Goal: Transaction & Acquisition: Purchase product/service

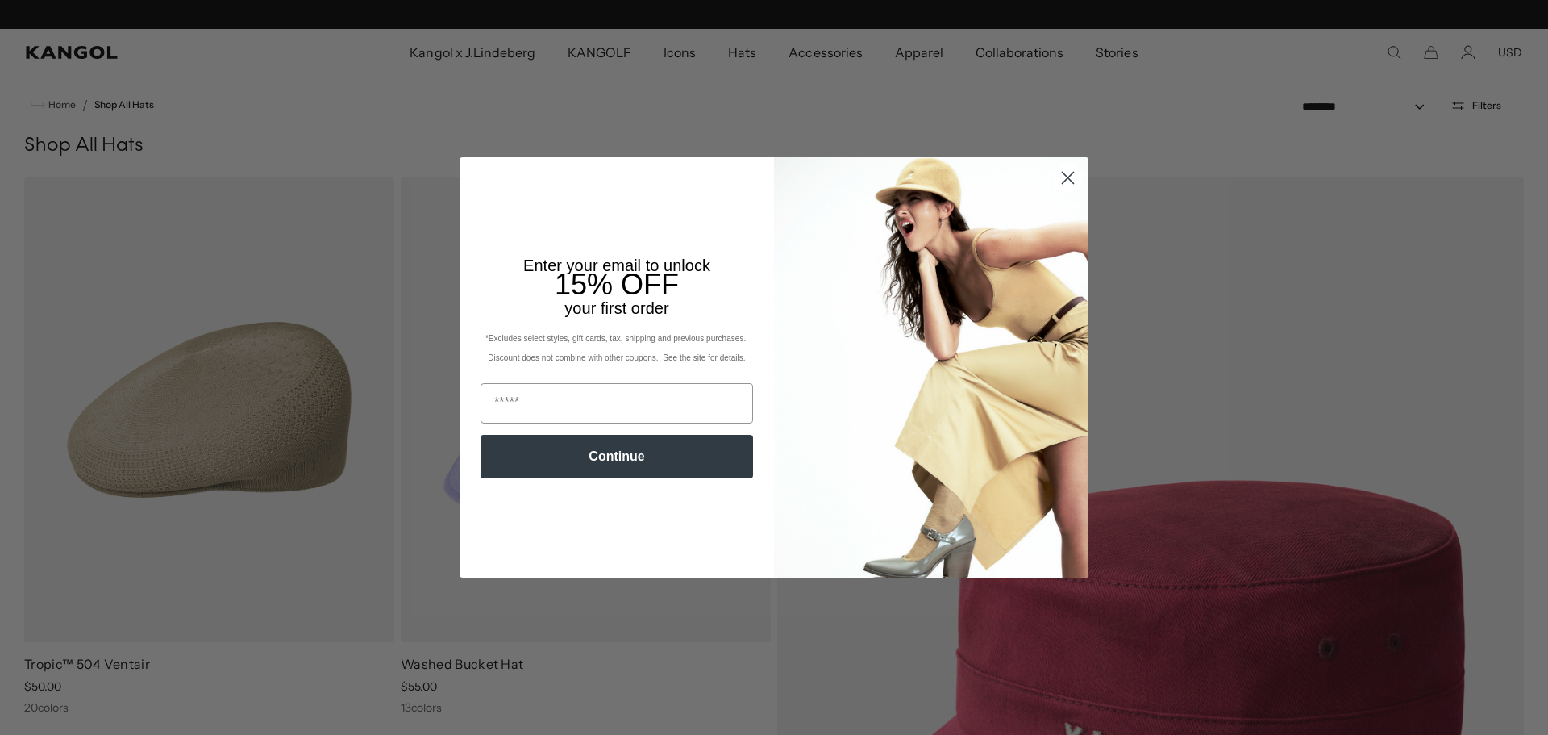
click at [1055, 181] on circle "Close dialog" at bounding box center [1068, 177] width 27 height 27
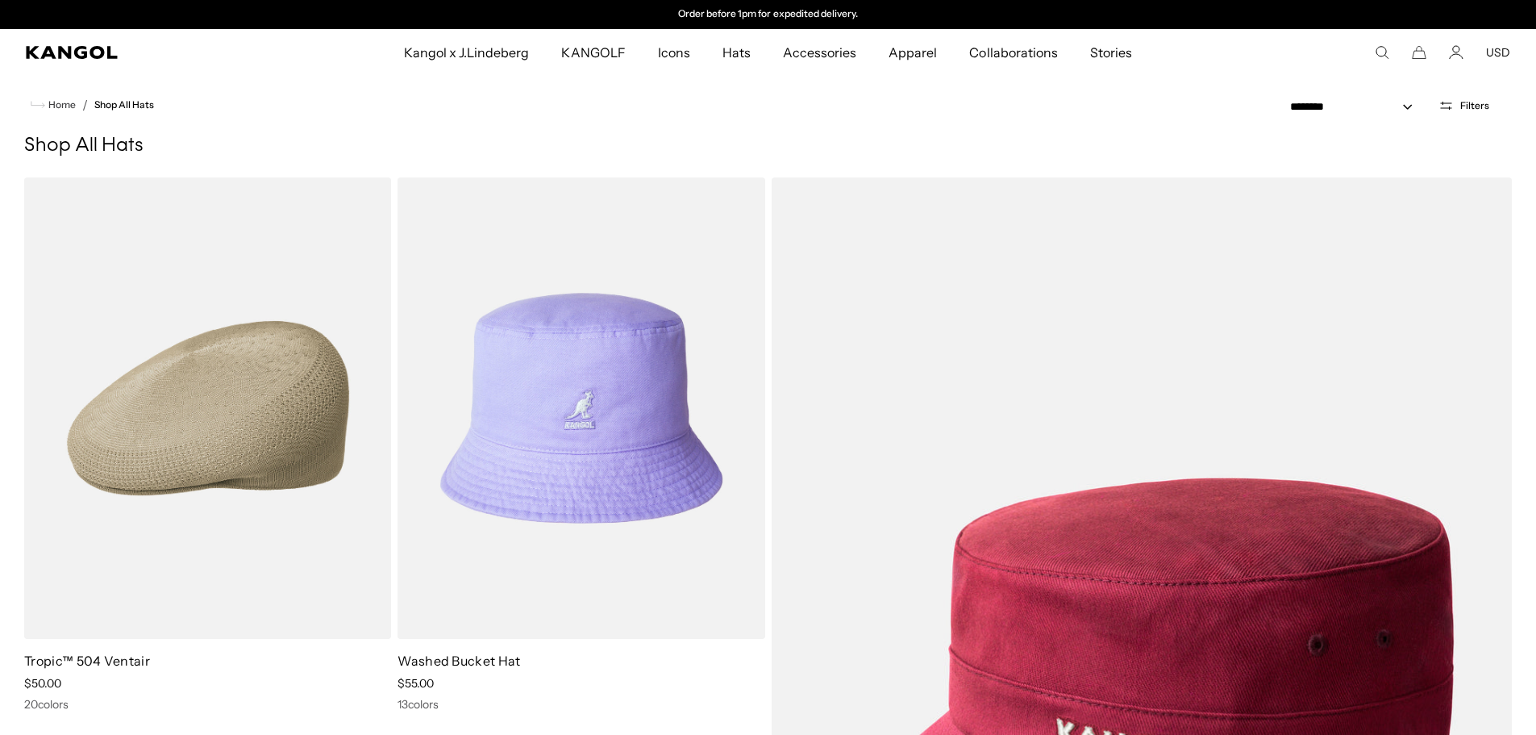
click at [1499, 52] on button "USD" at bounding box center [1498, 52] width 24 height 15
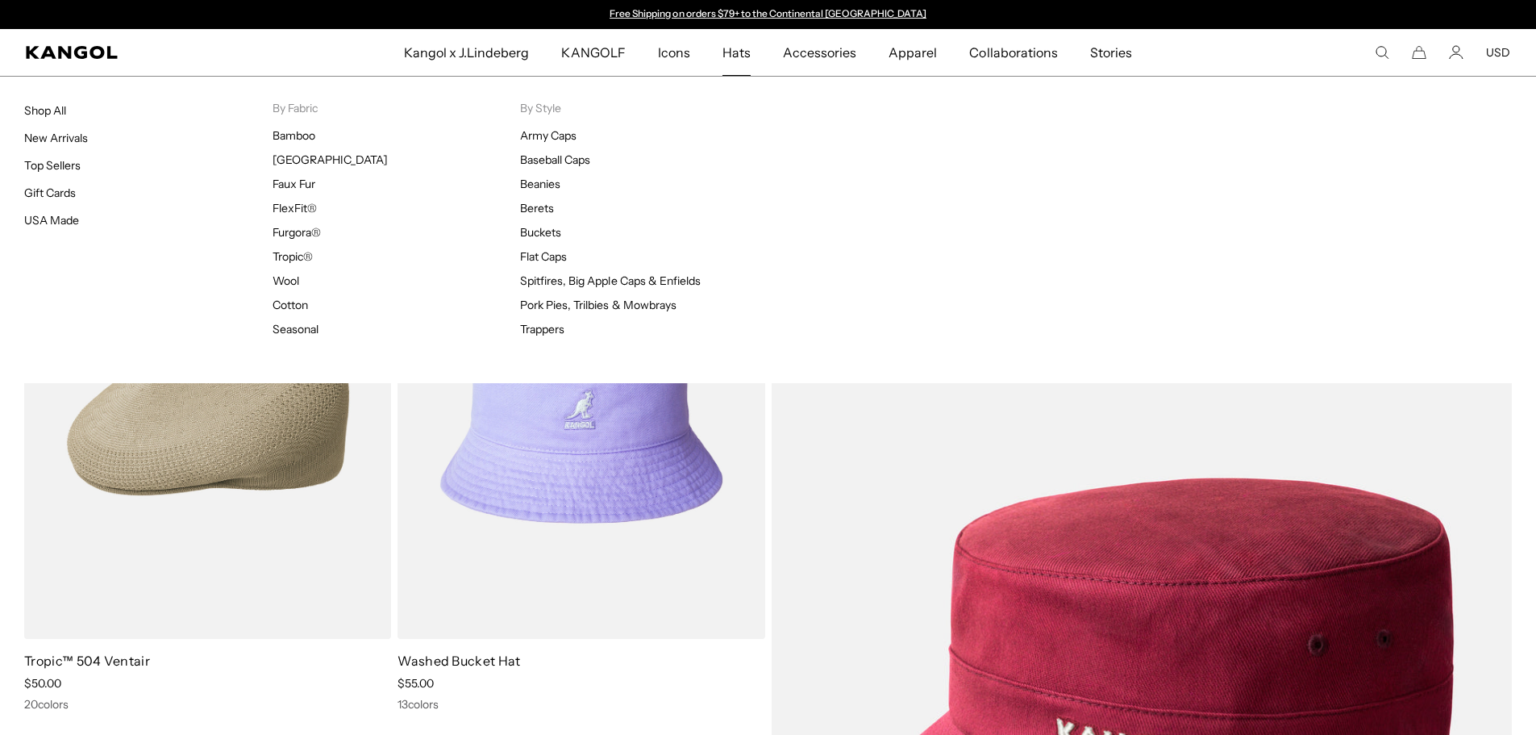
click at [733, 90] on div "Hats Shop All New Arrivals Top Sellers Gift Cards USA Made By Fabric [GEOGRAPHI…" at bounding box center [768, 229] width 1536 height 307
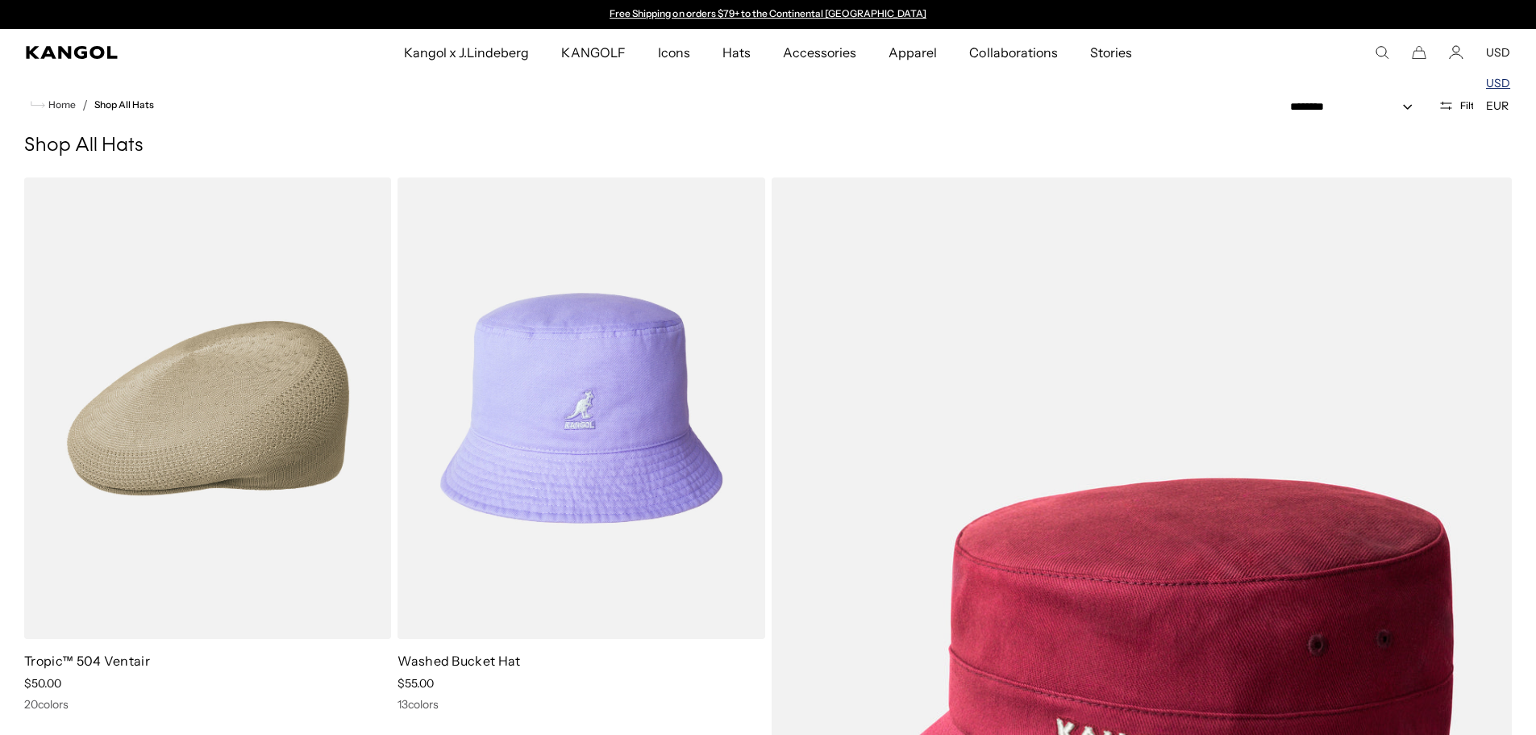
click at [1509, 79] on link "USD" at bounding box center [1498, 83] width 24 height 15
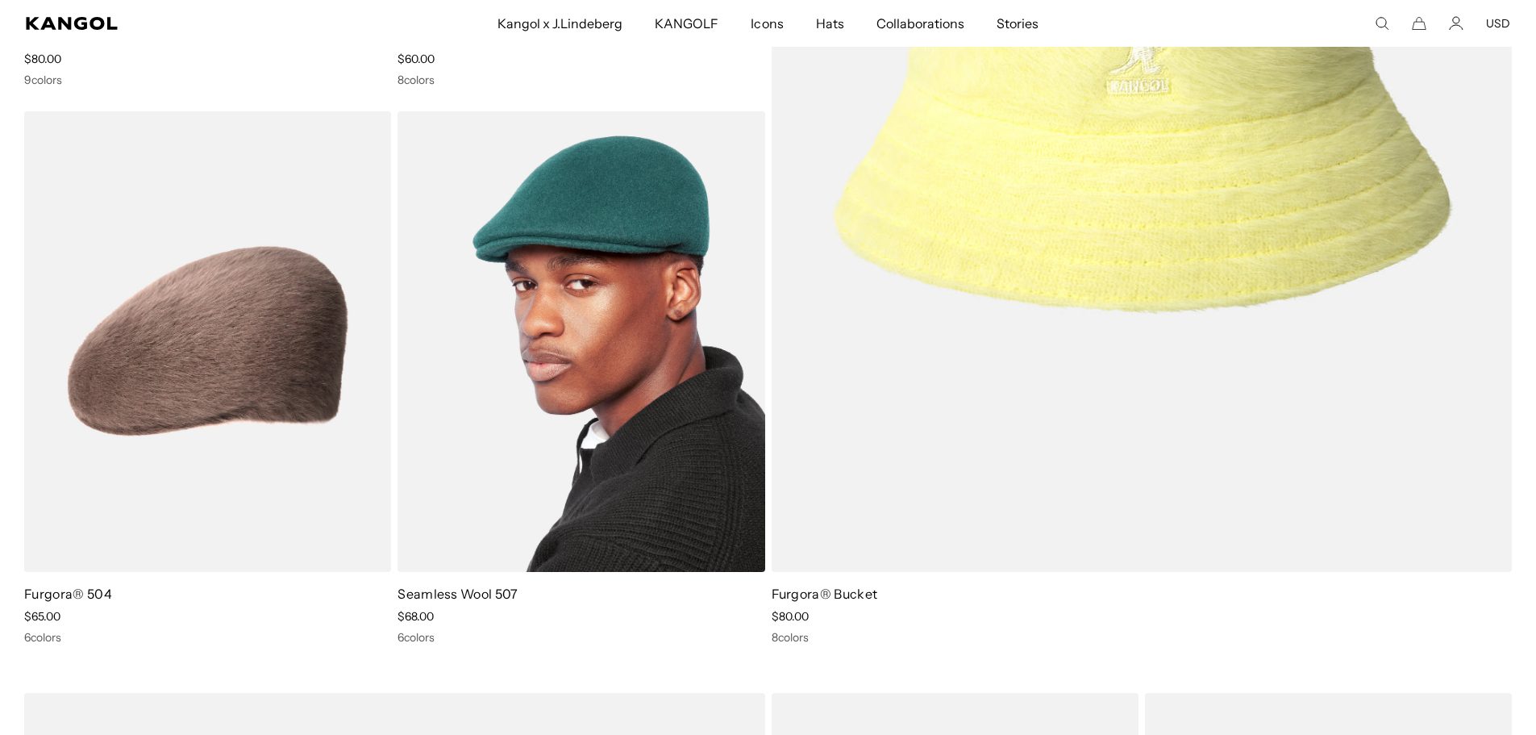
scroll to position [0, 332]
drag, startPoint x: 433, startPoint y: 581, endPoint x: 489, endPoint y: 605, distance: 60.7
click at [489, 605] on div "Seamless Wool 507 Sale Price $68.00 6 colors" at bounding box center [581, 615] width 367 height 60
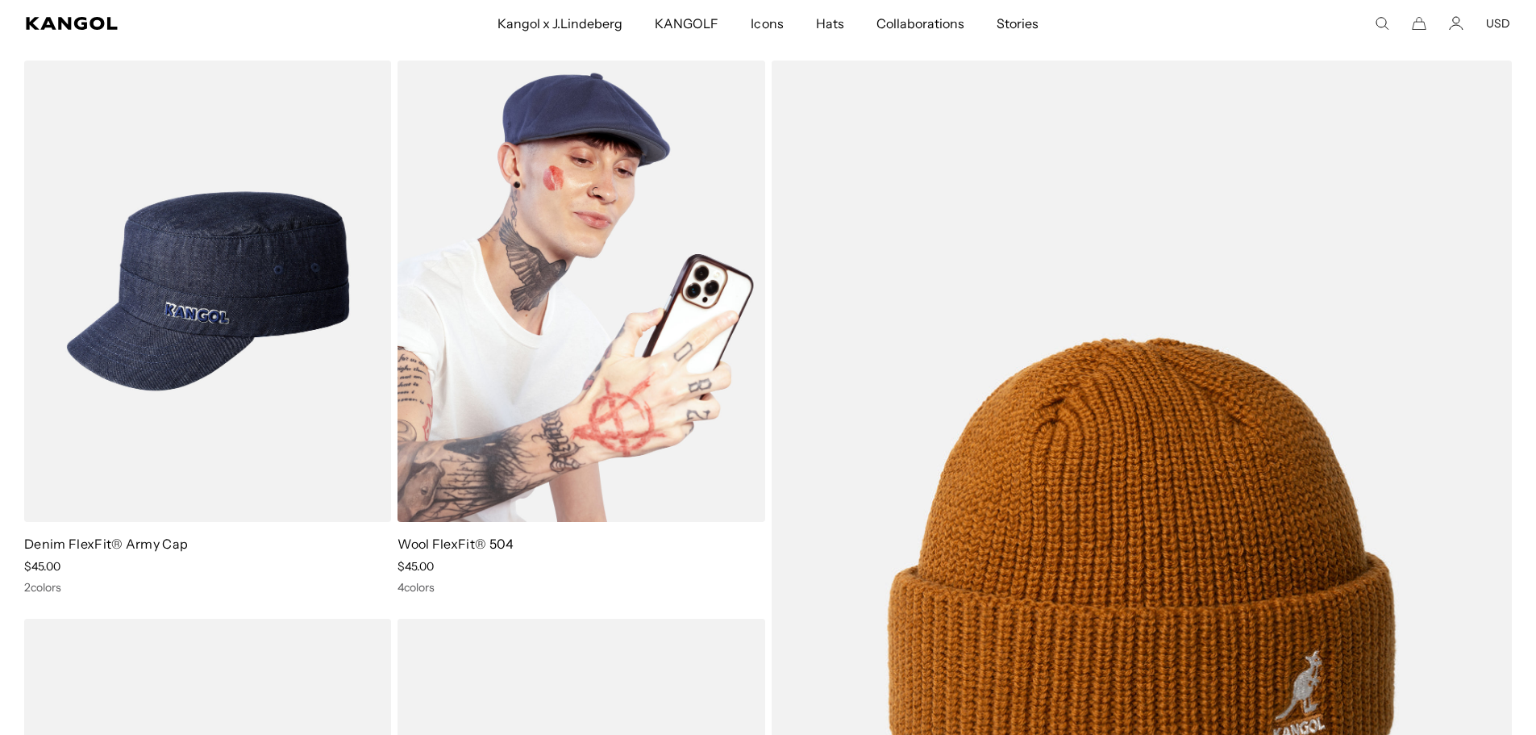
scroll to position [0, 0]
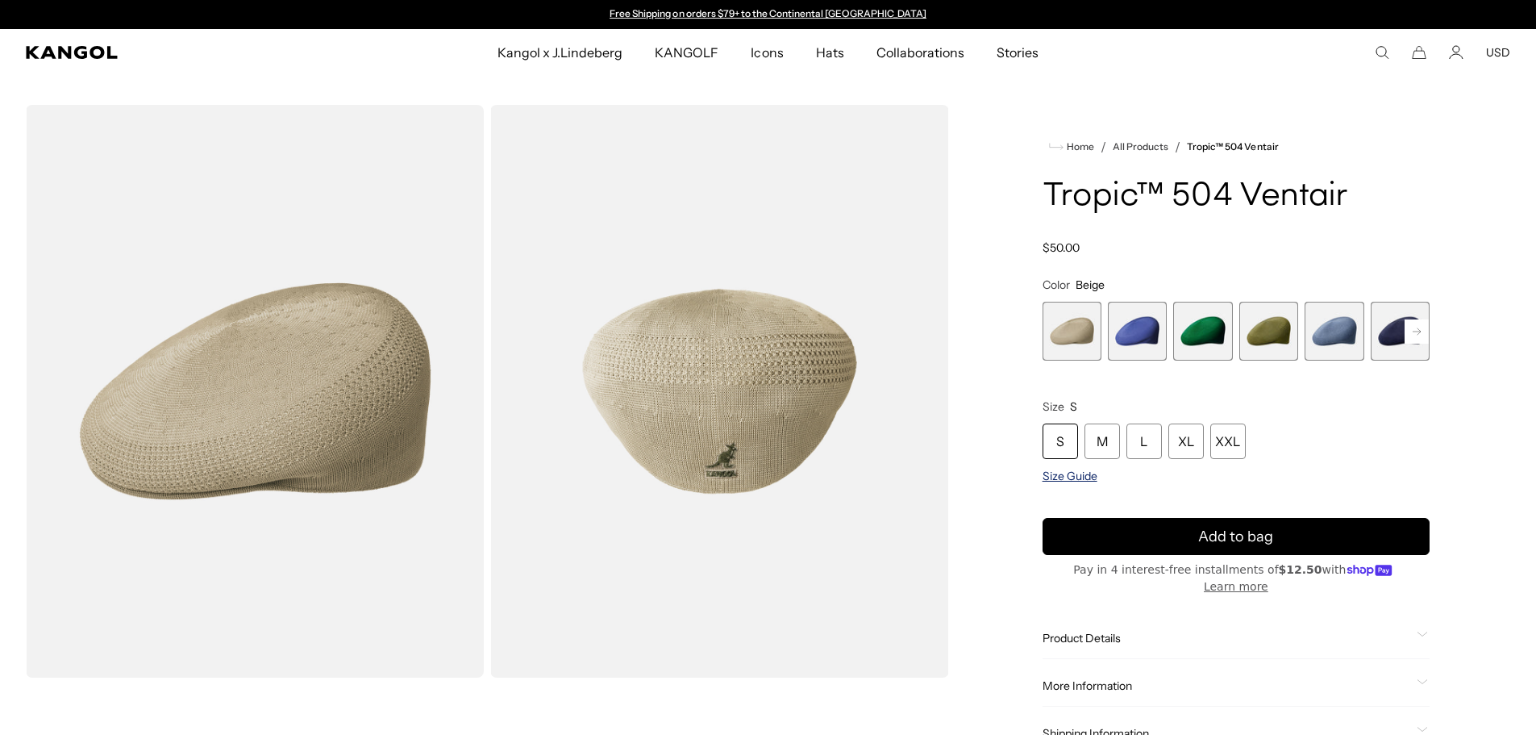
click at [1058, 474] on span "Size Guide" at bounding box center [1070, 475] width 55 height 15
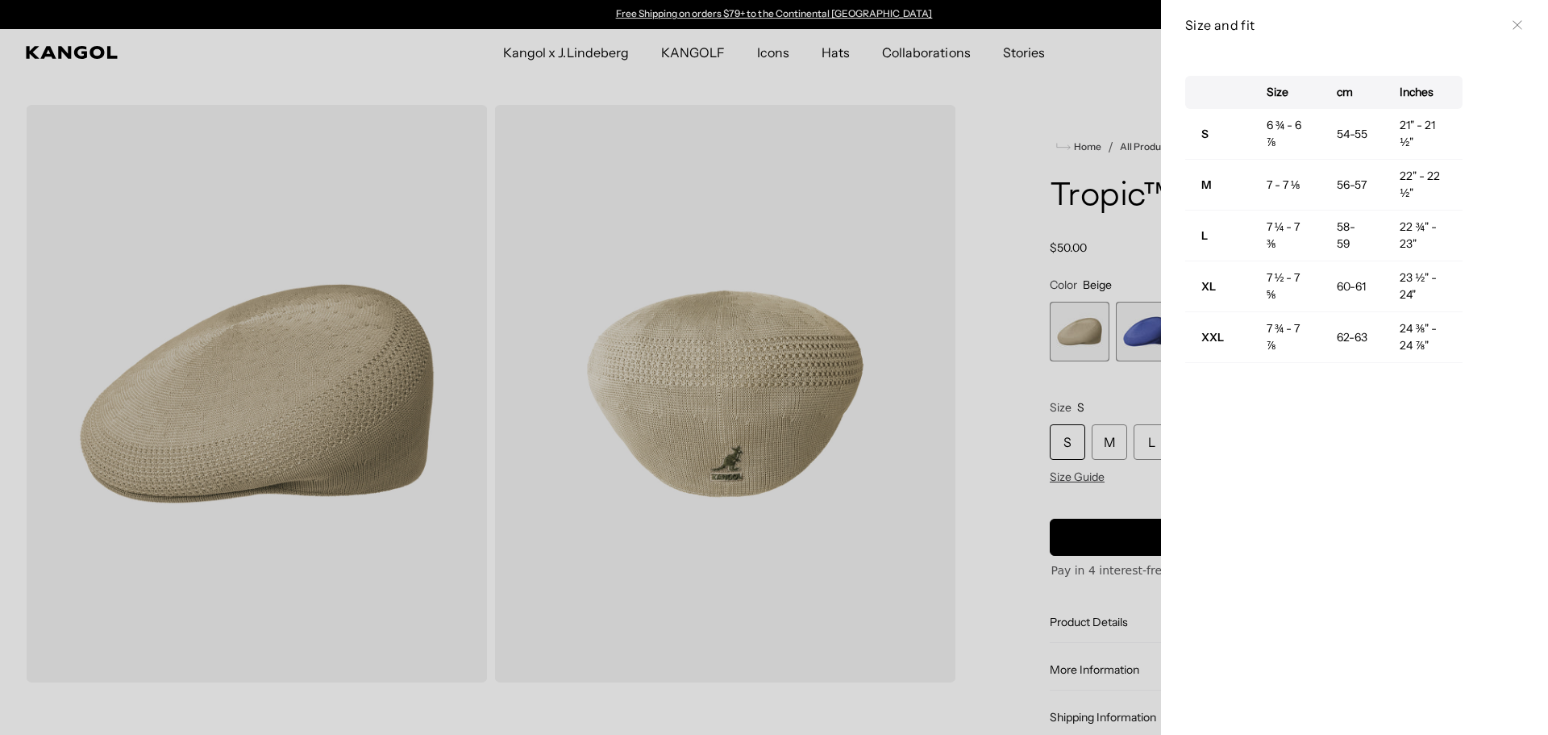
click at [1077, 89] on div at bounding box center [774, 367] width 1548 height 735
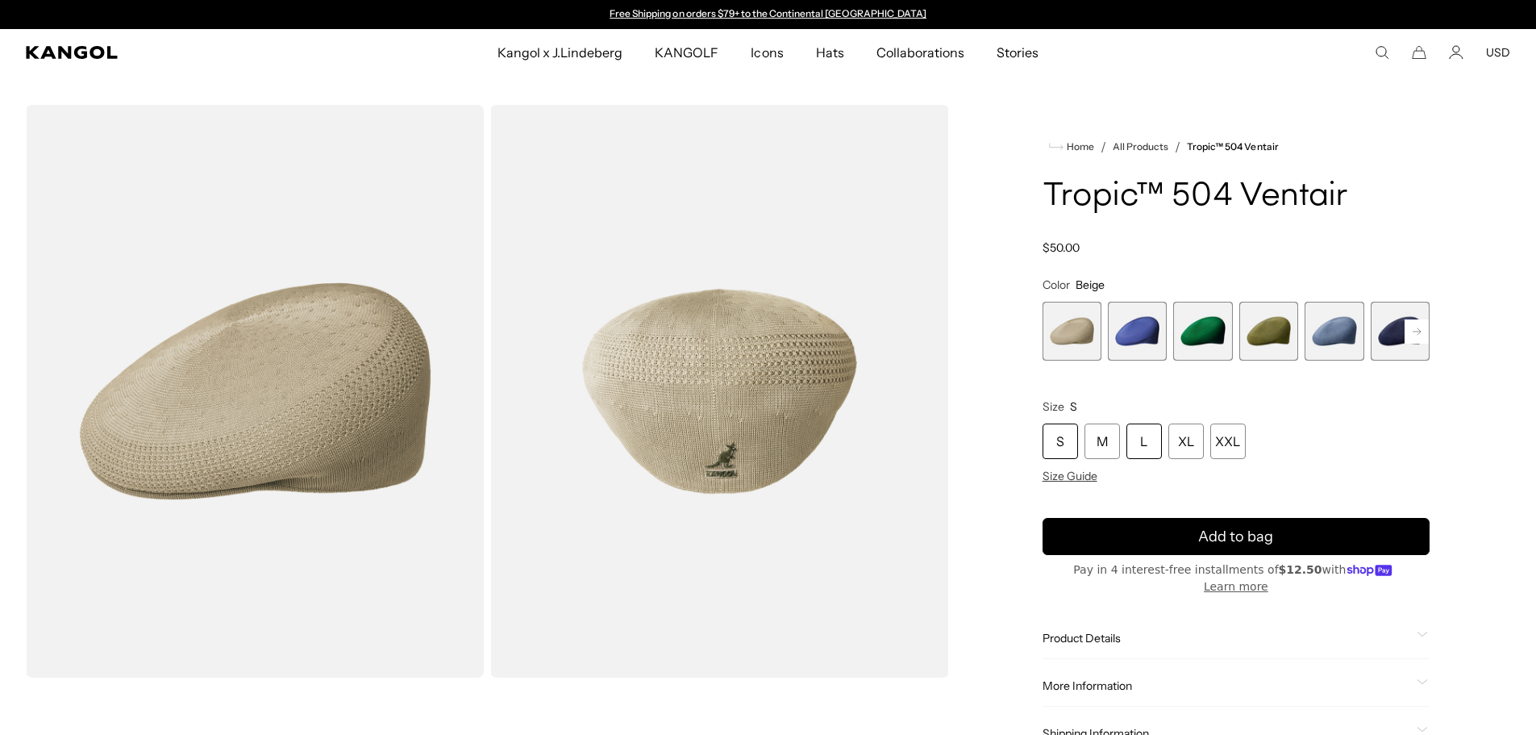
click at [1150, 440] on div "L" at bounding box center [1143, 440] width 35 height 35
click at [1136, 333] on span "2 of 22" at bounding box center [1137, 331] width 59 height 59
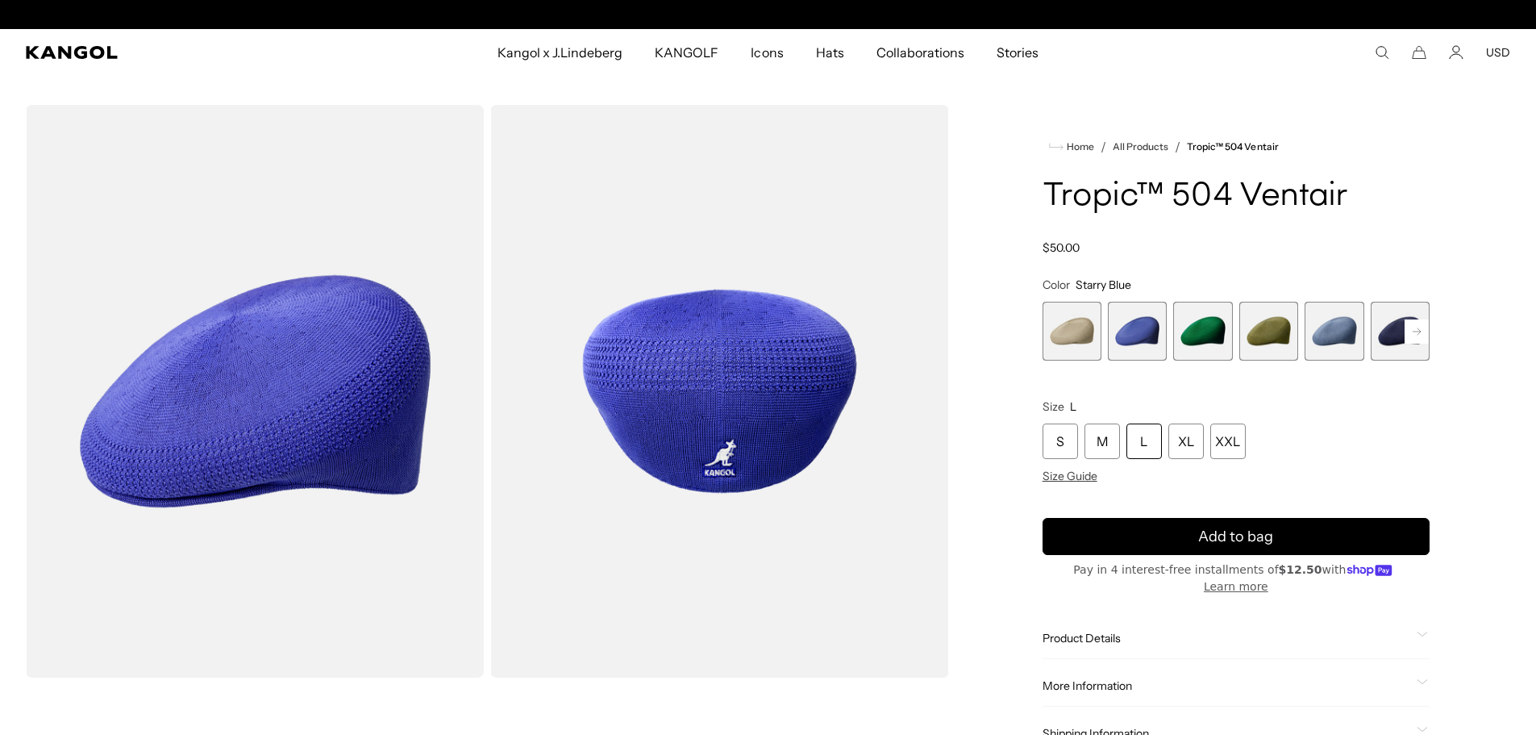
click at [1207, 326] on span "3 of 22" at bounding box center [1202, 331] width 59 height 59
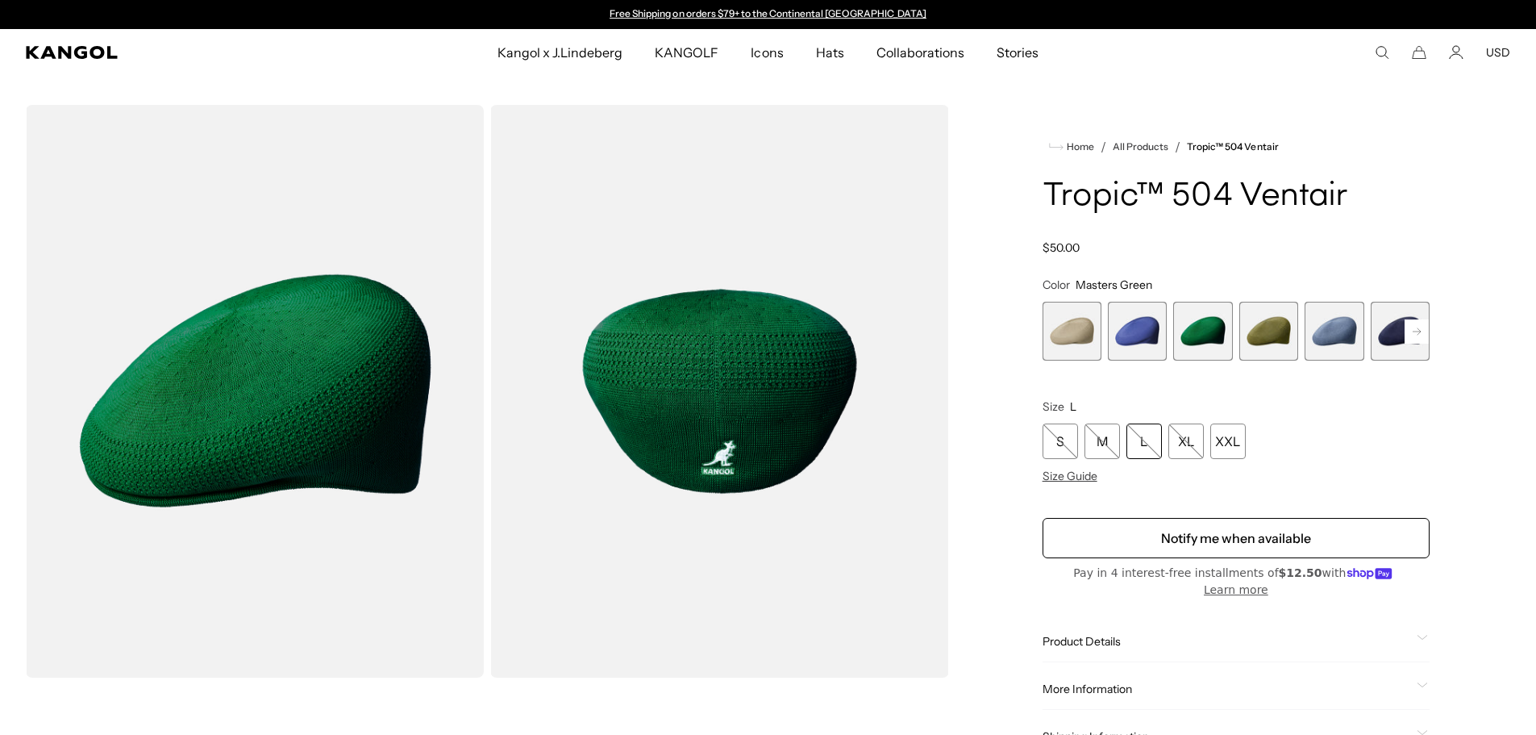
click at [1271, 335] on span "4 of 22" at bounding box center [1268, 331] width 59 height 59
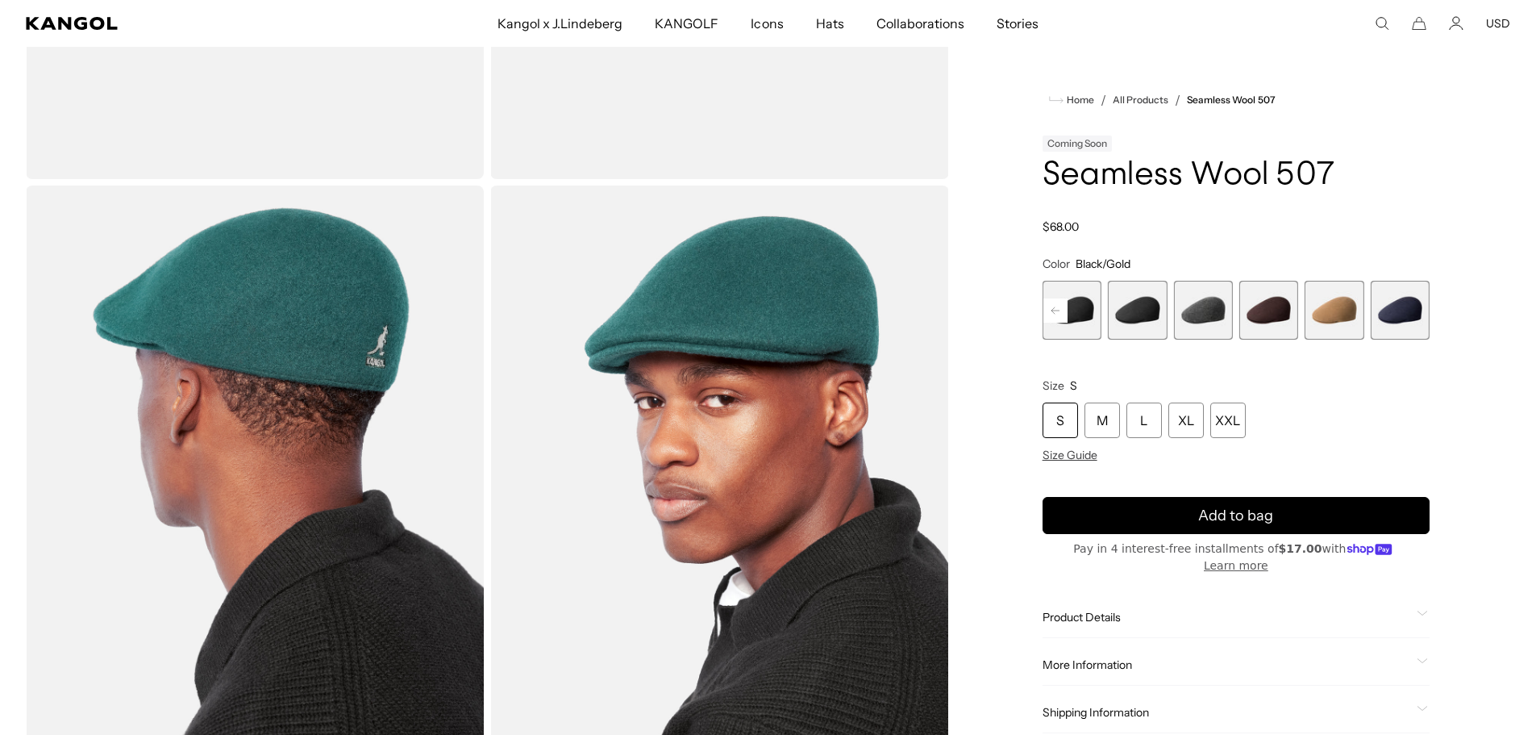
scroll to position [484, 0]
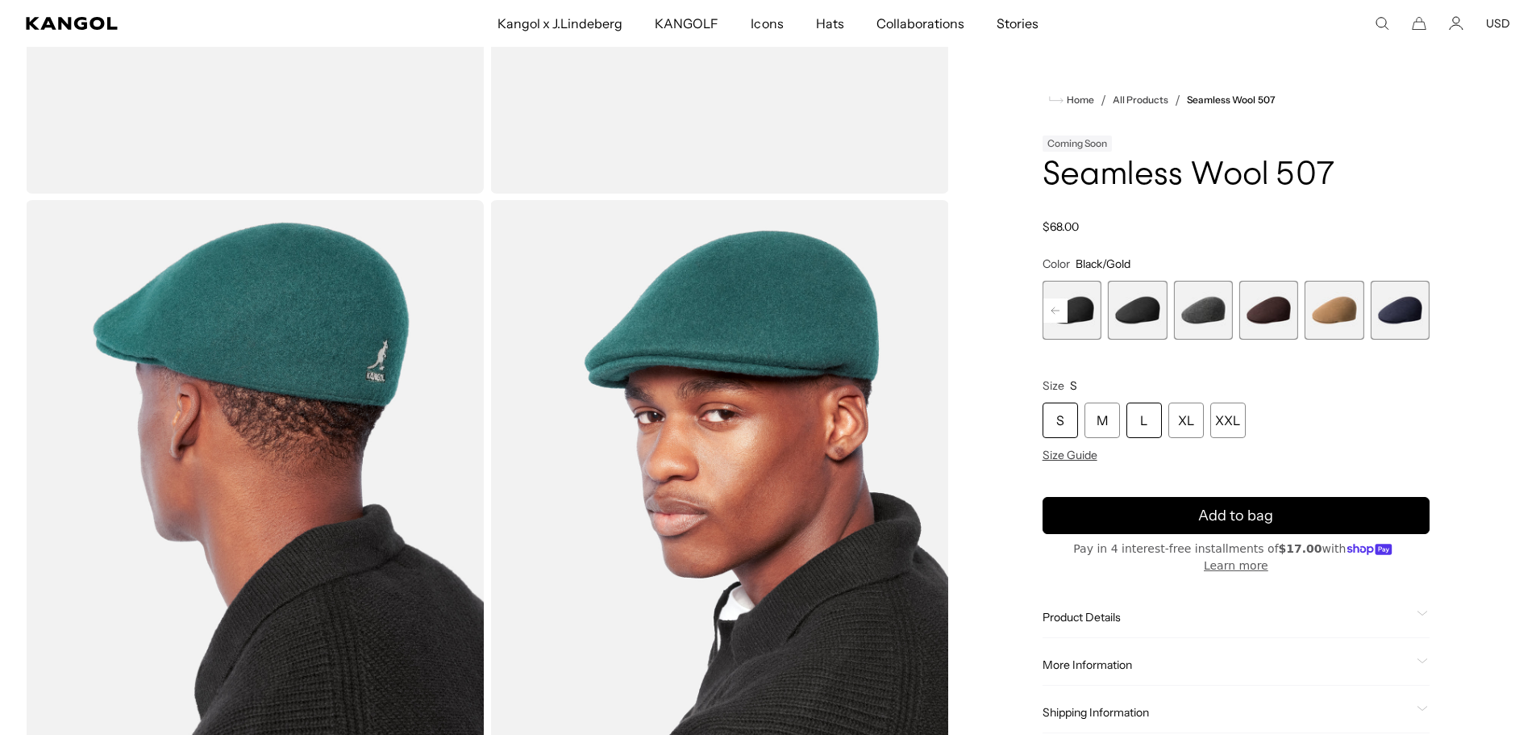
click at [1139, 415] on div "L" at bounding box center [1143, 419] width 35 height 35
click at [1153, 300] on span "5 of 9" at bounding box center [1137, 310] width 59 height 59
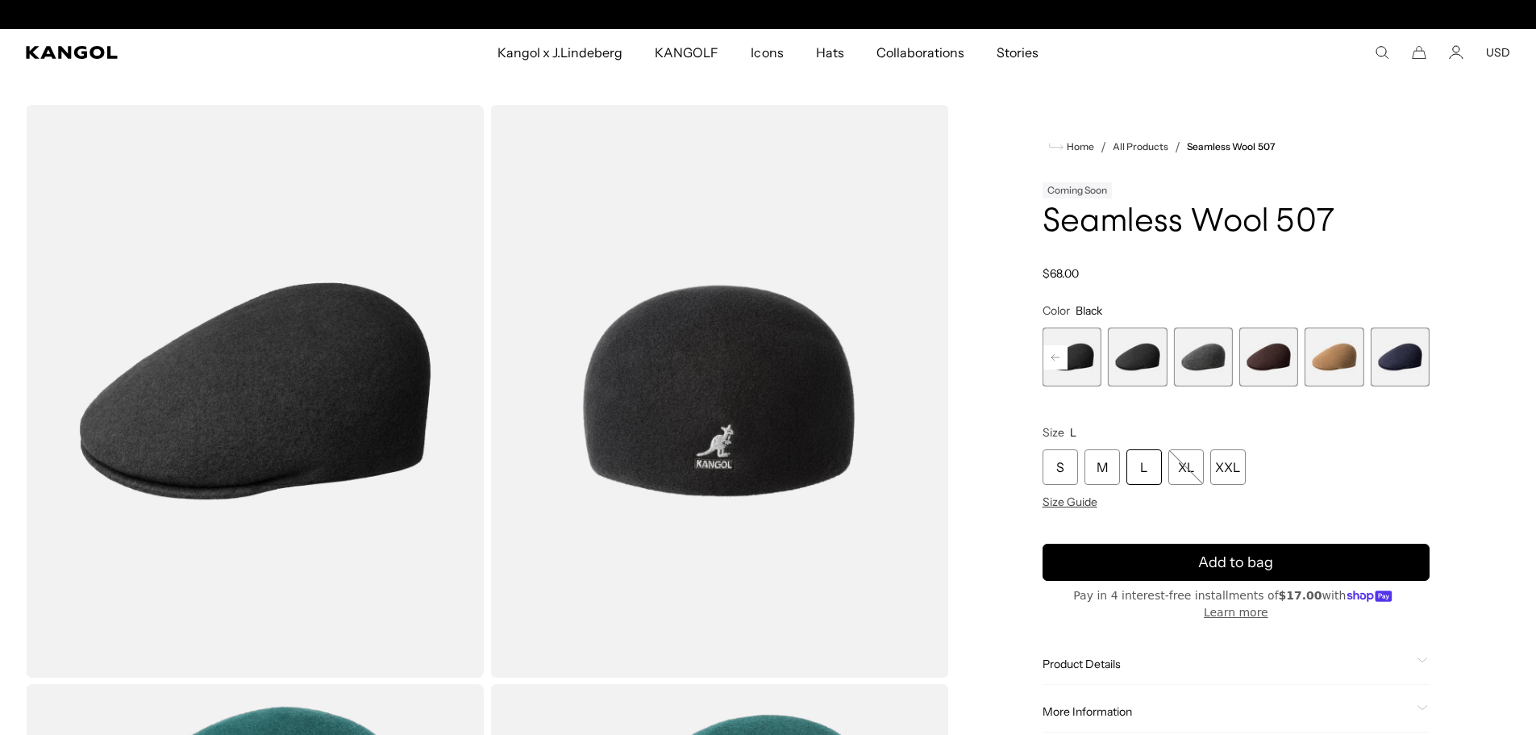
scroll to position [0, 332]
click at [1093, 355] on span "4 of 9" at bounding box center [1072, 356] width 59 height 59
click at [1048, 353] on rect at bounding box center [1055, 357] width 24 height 24
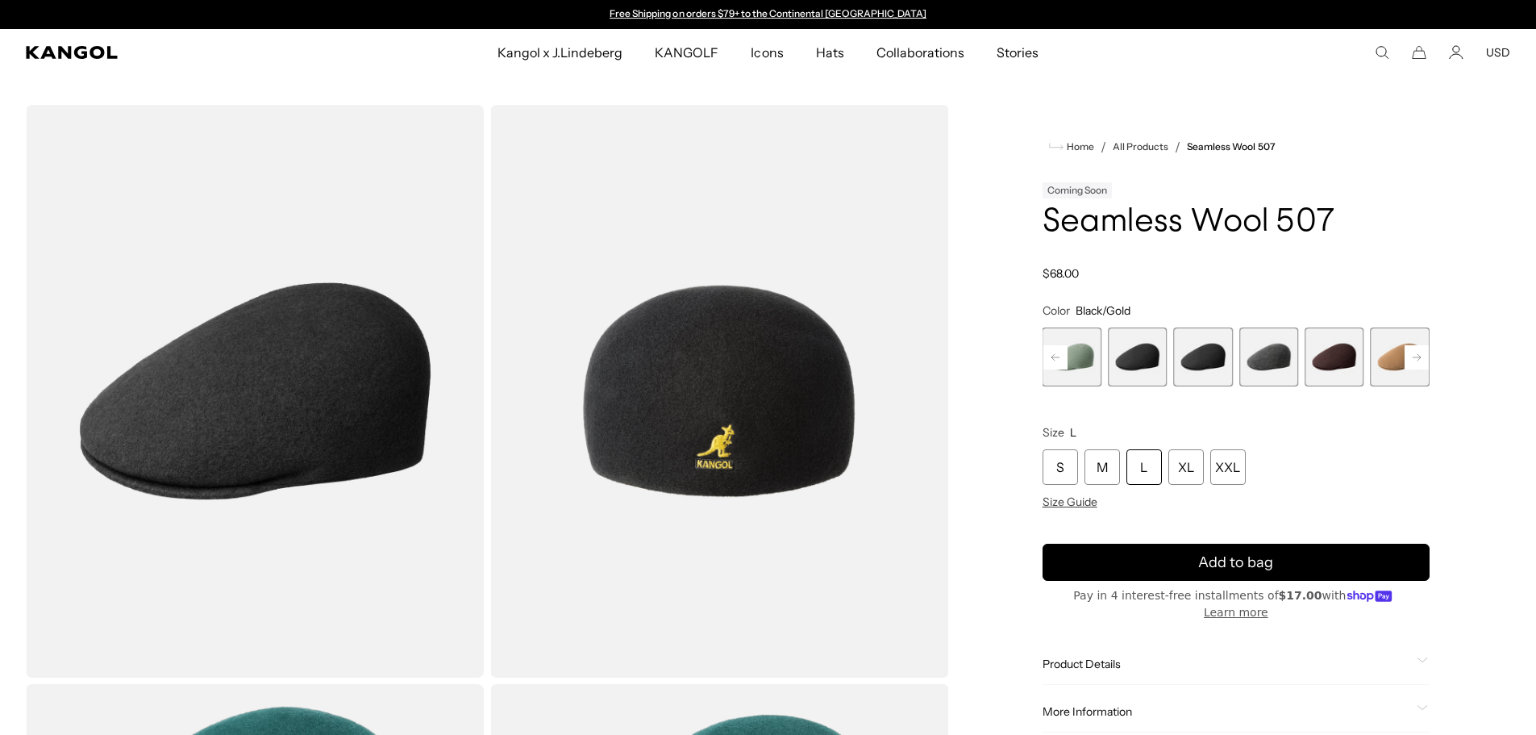
click at [1063, 356] on rect at bounding box center [1055, 357] width 24 height 24
click at [1058, 356] on rect at bounding box center [1055, 357] width 24 height 24
click at [1058, 356] on span "1 of 9" at bounding box center [1072, 356] width 59 height 59
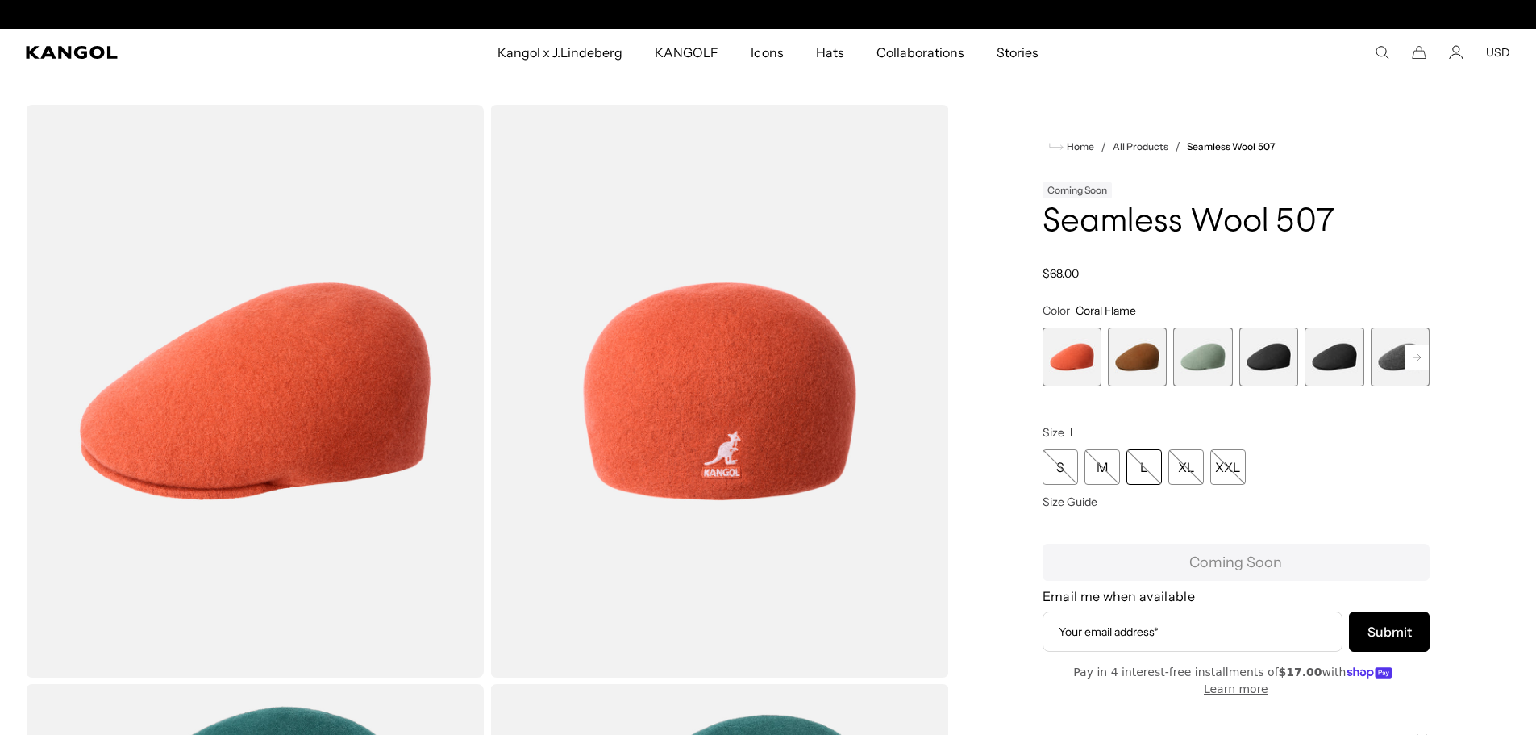
scroll to position [0, 332]
click at [1138, 354] on span "2 of 9" at bounding box center [1137, 356] width 59 height 59
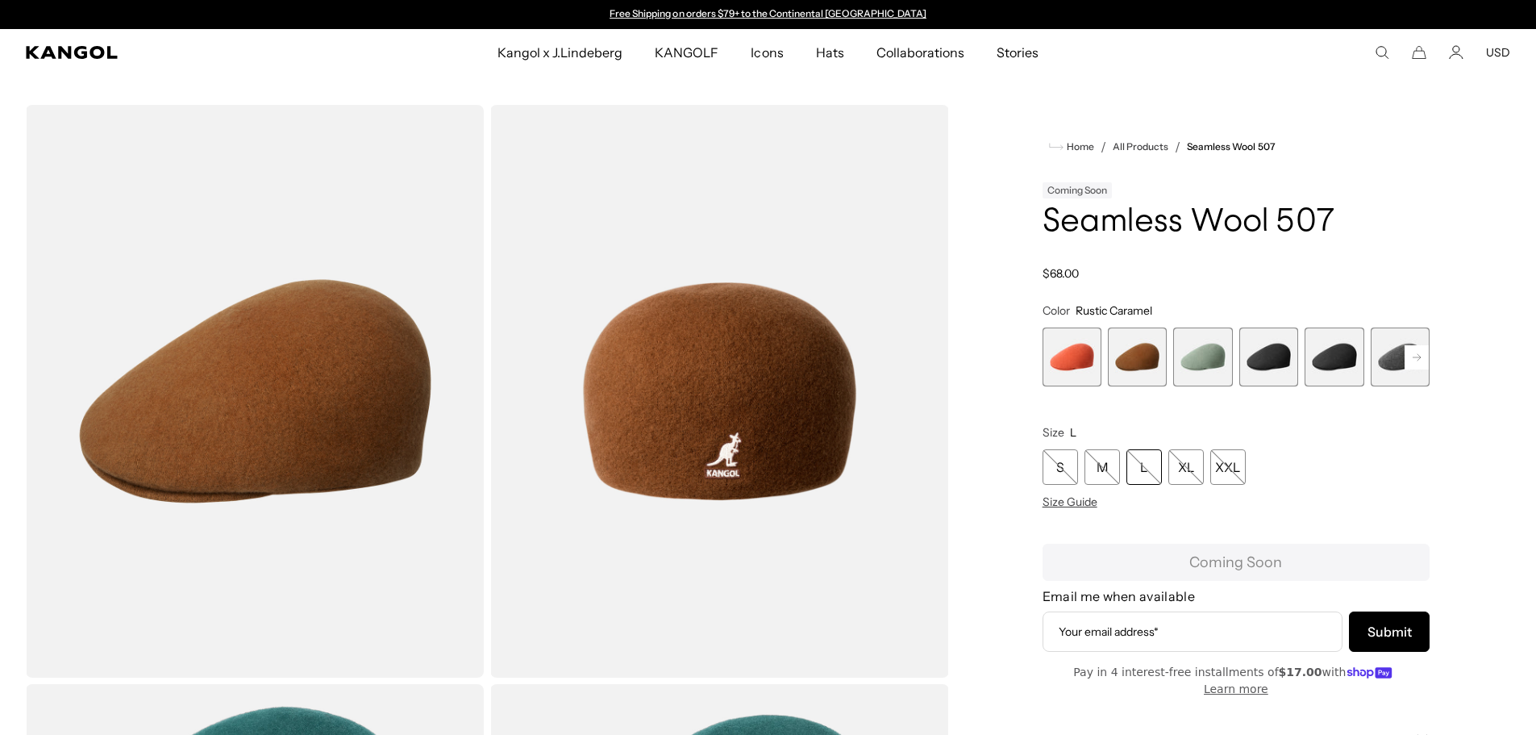
click at [1193, 360] on span "3 of 9" at bounding box center [1202, 356] width 59 height 59
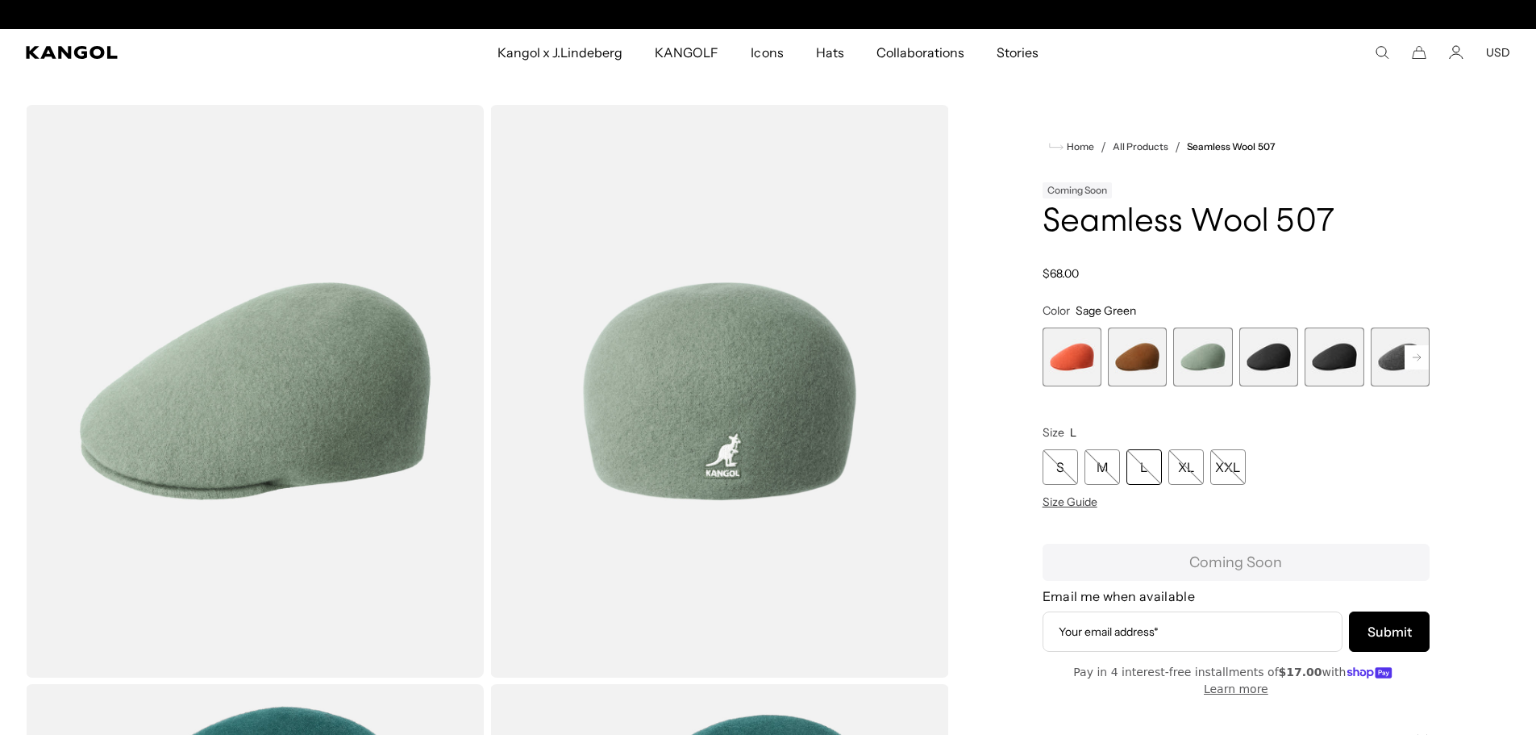
scroll to position [0, 332]
click at [1276, 360] on span "4 of 9" at bounding box center [1268, 356] width 59 height 59
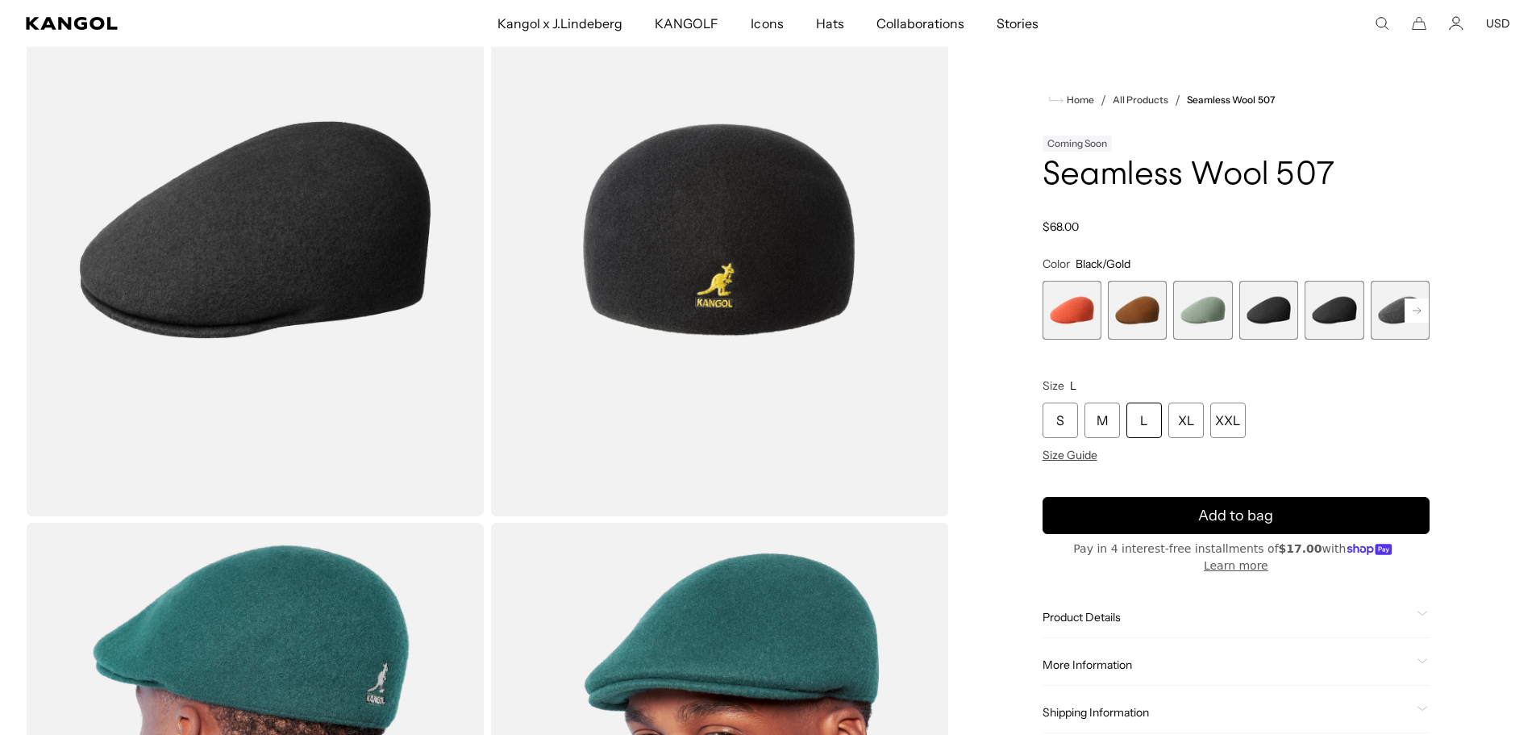
scroll to position [0, 332]
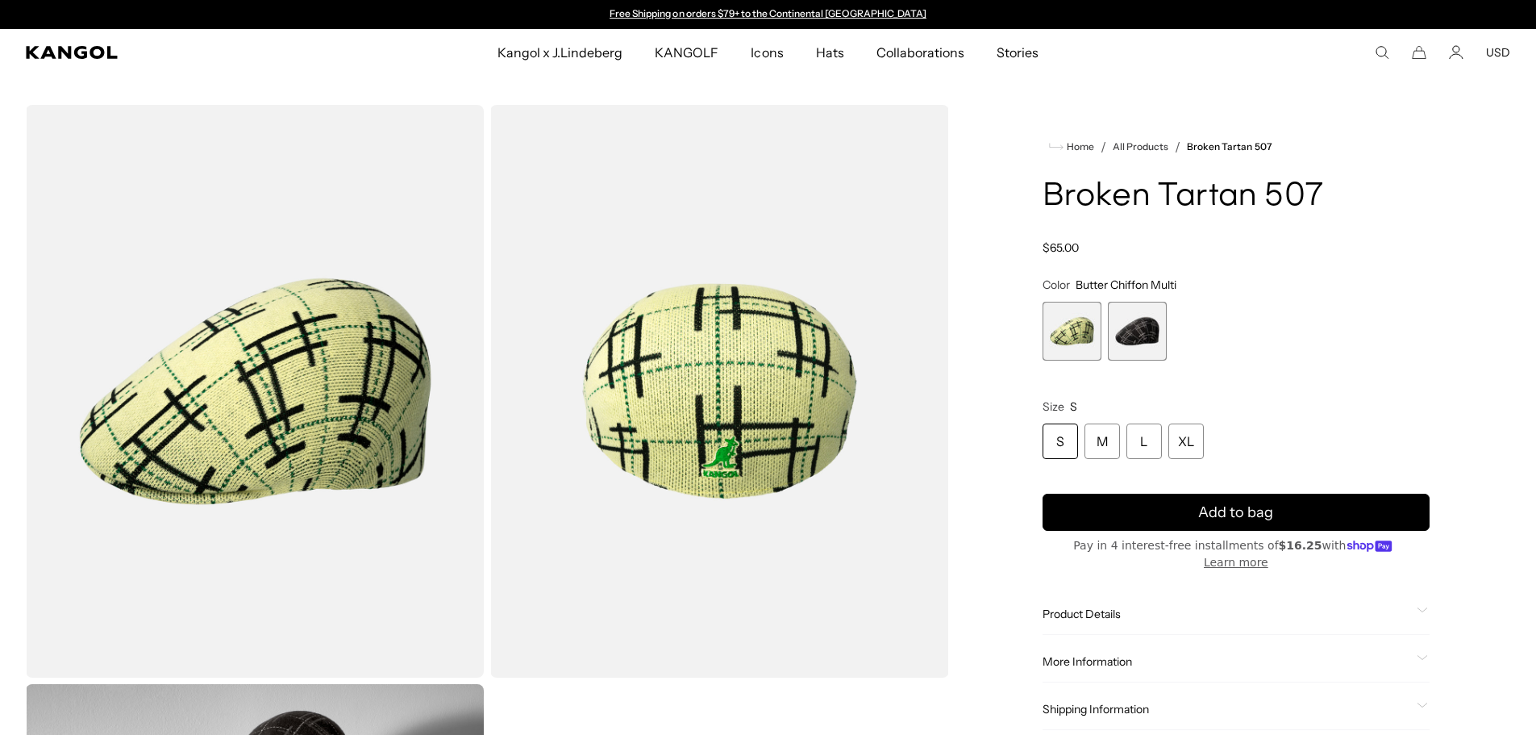
scroll to position [0, 332]
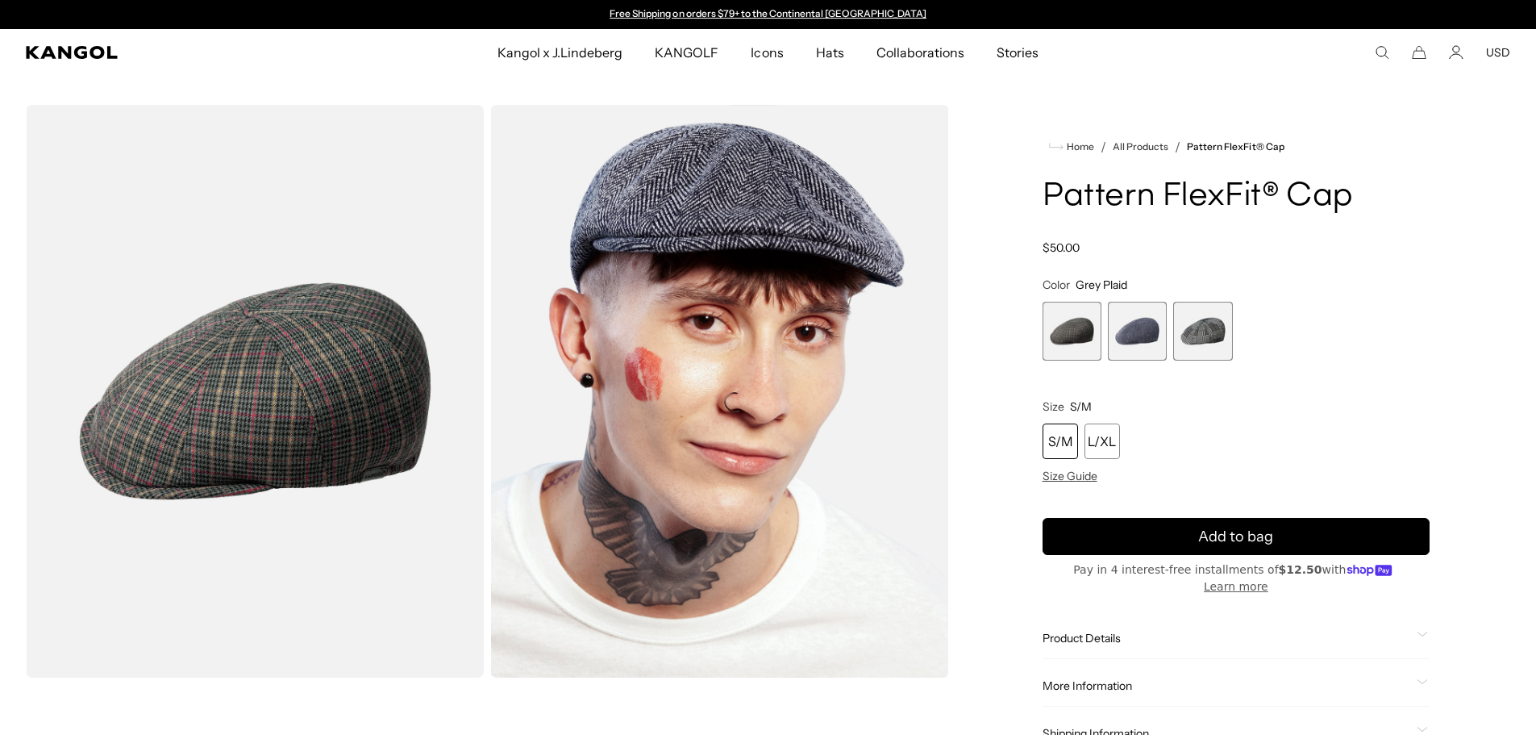
drag, startPoint x: 1110, startPoint y: 442, endPoint x: 1147, endPoint y: 440, distance: 37.9
click at [1110, 442] on div "L/XL" at bounding box center [1102, 440] width 35 height 35
click at [1173, 332] on span "3 of 3" at bounding box center [1202, 331] width 59 height 59
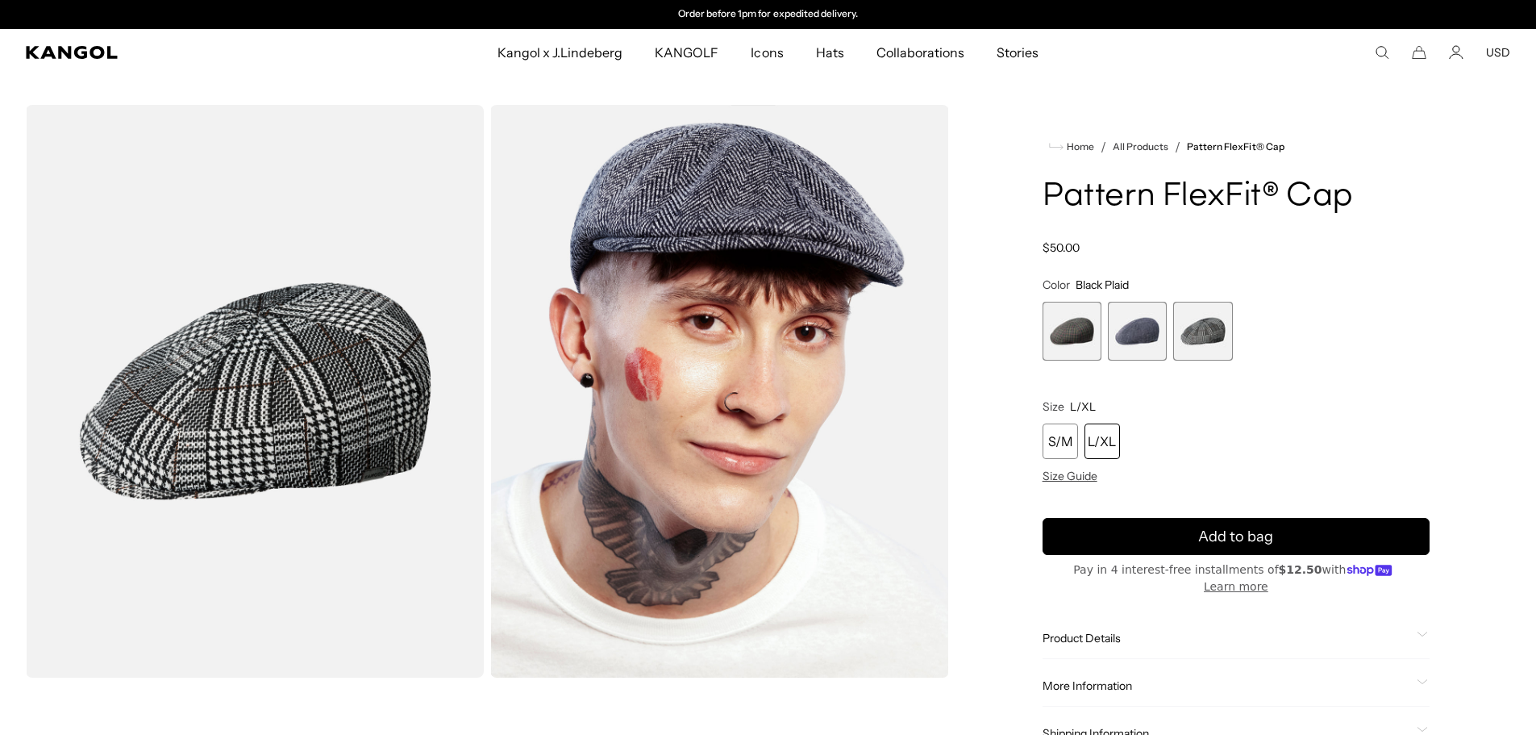
click at [1189, 333] on span "3 of 3" at bounding box center [1202, 331] width 59 height 59
click at [1126, 328] on span "2 of 3" at bounding box center [1137, 331] width 59 height 59
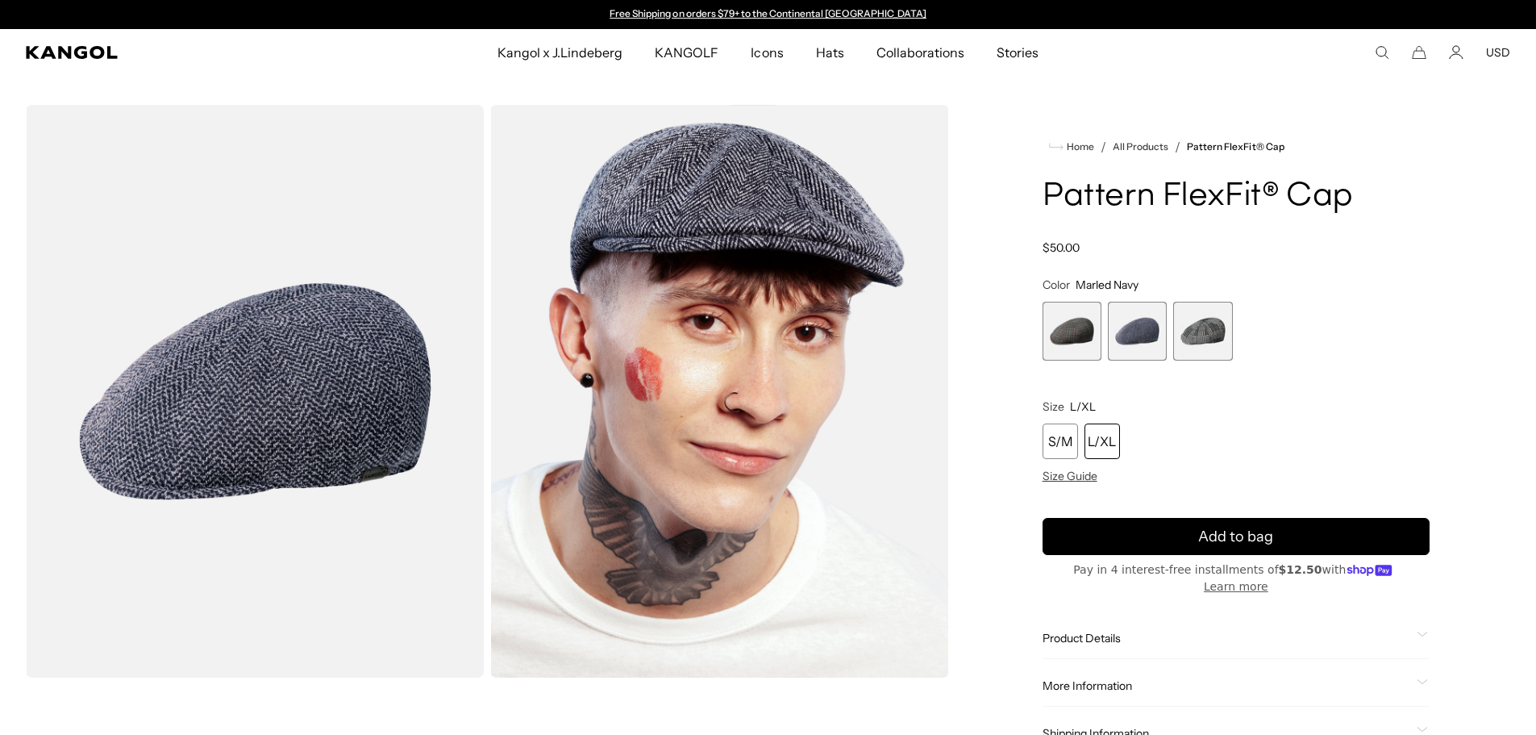
click at [1089, 331] on span "1 of 3" at bounding box center [1072, 331] width 59 height 59
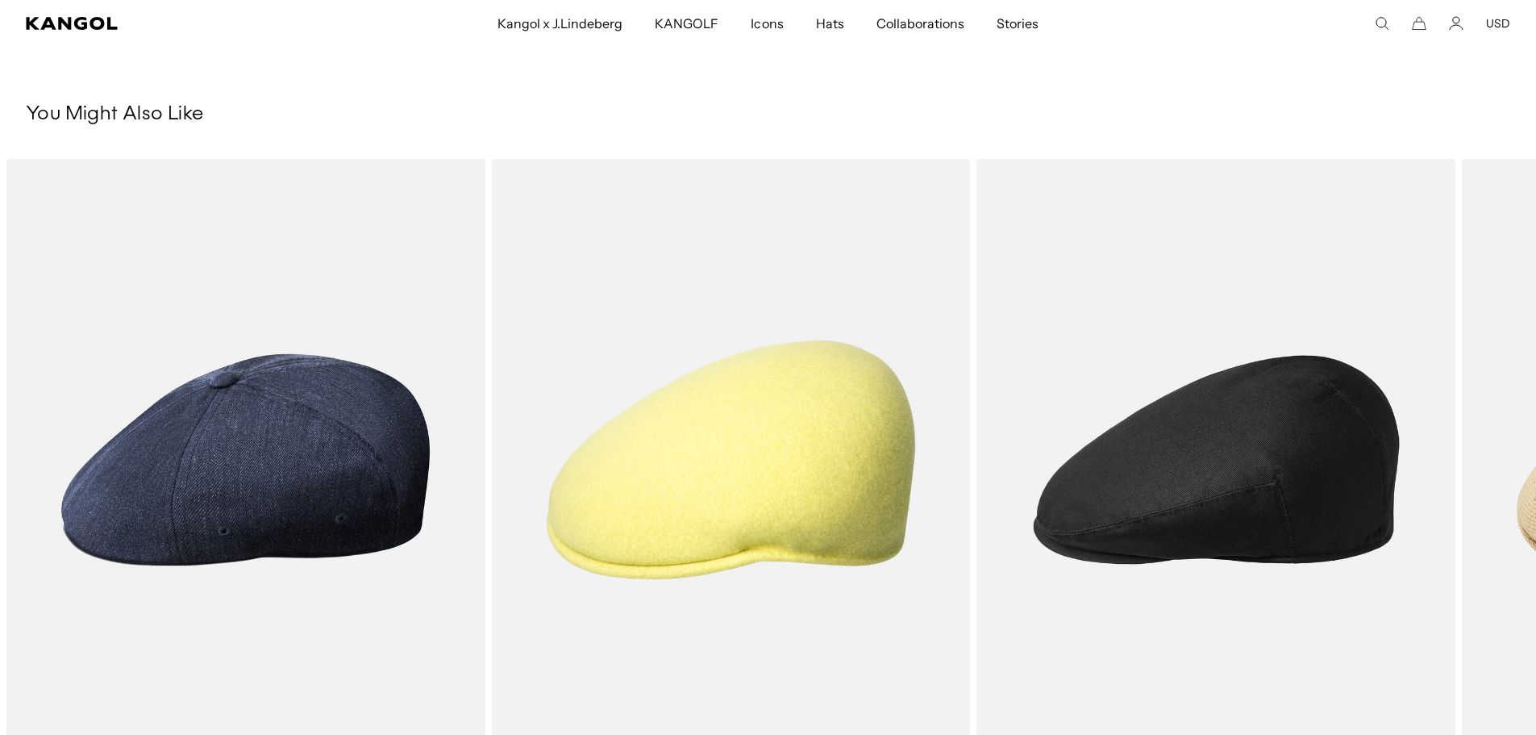
scroll to position [0, 332]
